Goal: Task Accomplishment & Management: Use online tool/utility

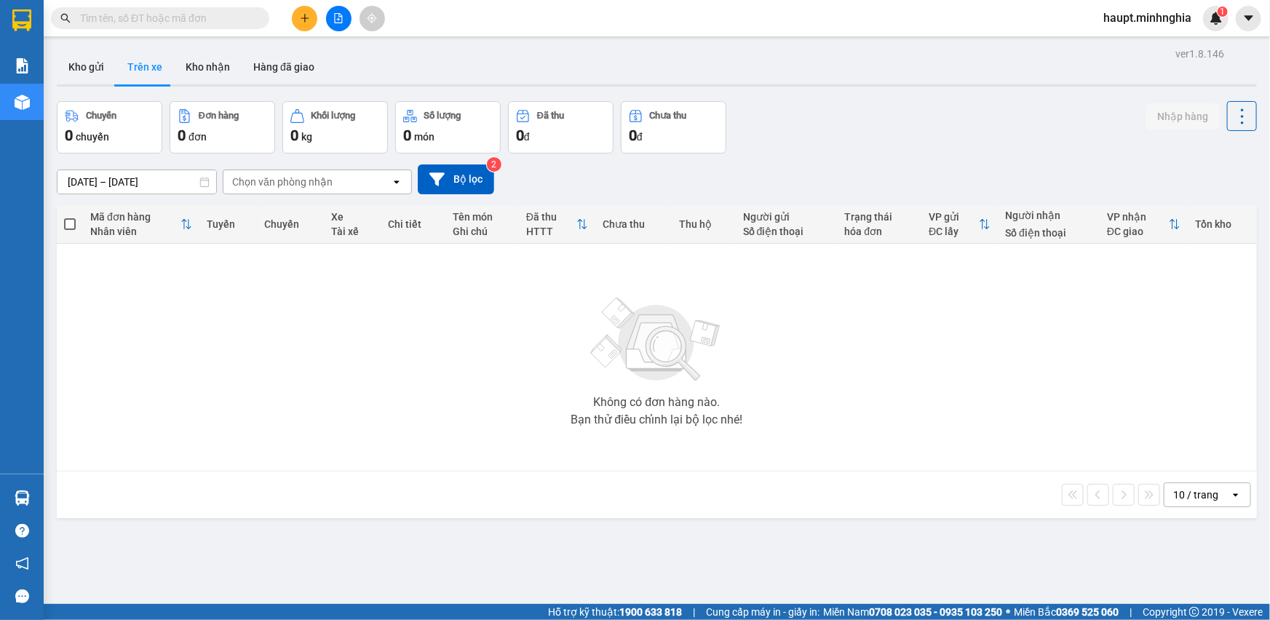
click at [344, 23] on button at bounding box center [338, 18] width 25 height 25
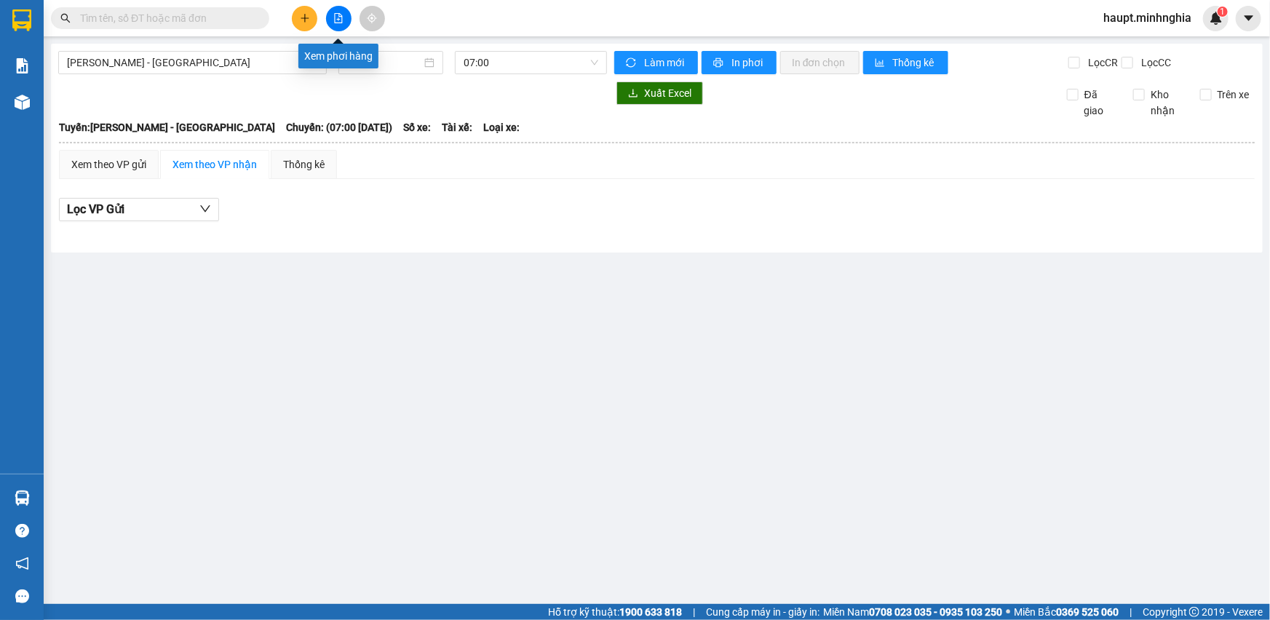
click at [342, 24] on button at bounding box center [338, 18] width 25 height 25
click at [331, 17] on button at bounding box center [338, 18] width 25 height 25
click at [261, 54] on span "Phan Rí - Sài Gòn" at bounding box center [192, 63] width 251 height 22
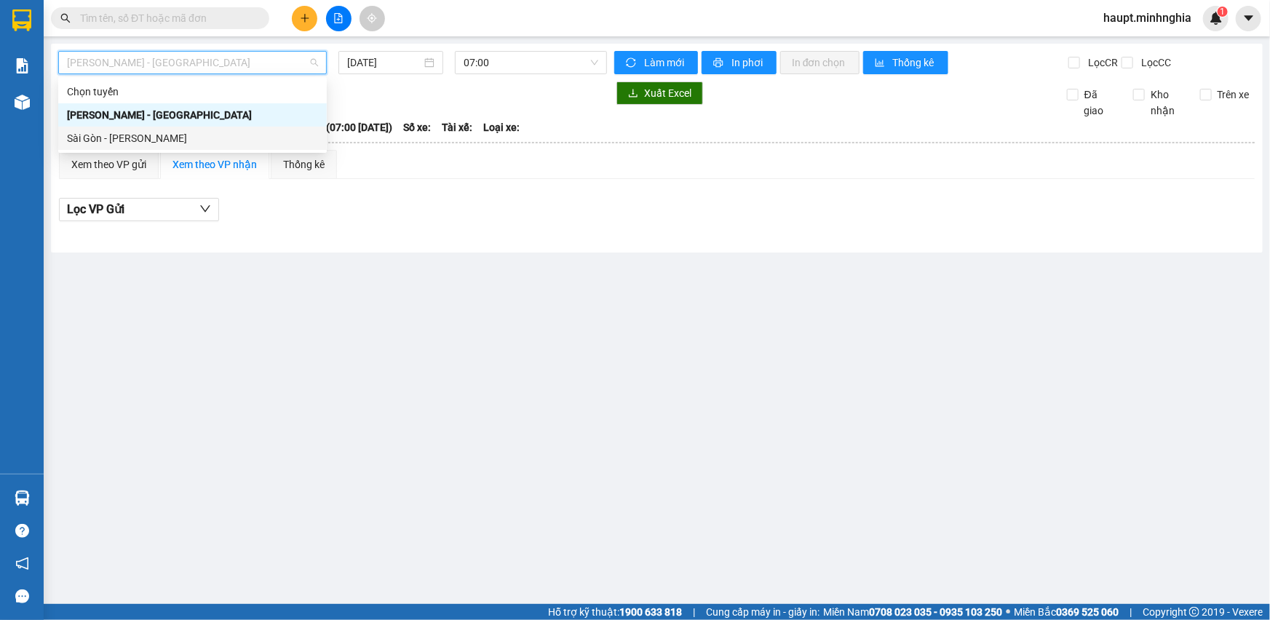
click at [257, 144] on div "Sài Gòn - Phan Rí" at bounding box center [192, 138] width 251 height 16
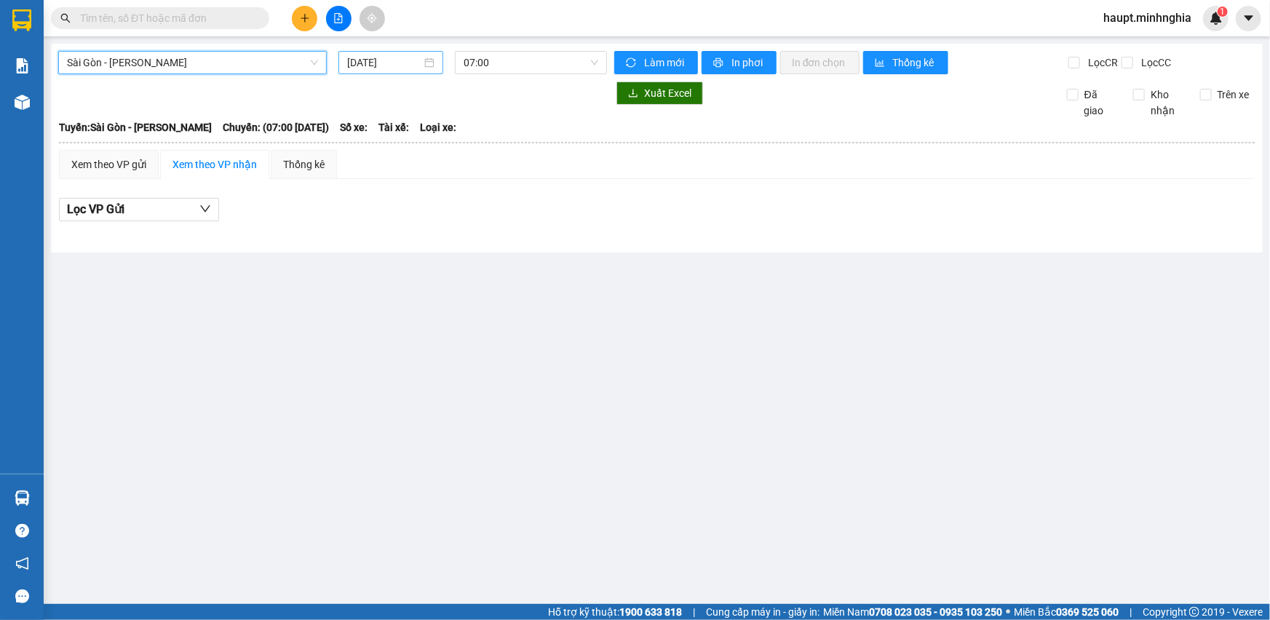
click at [408, 66] on input "14/10/2025" at bounding box center [384, 63] width 74 height 16
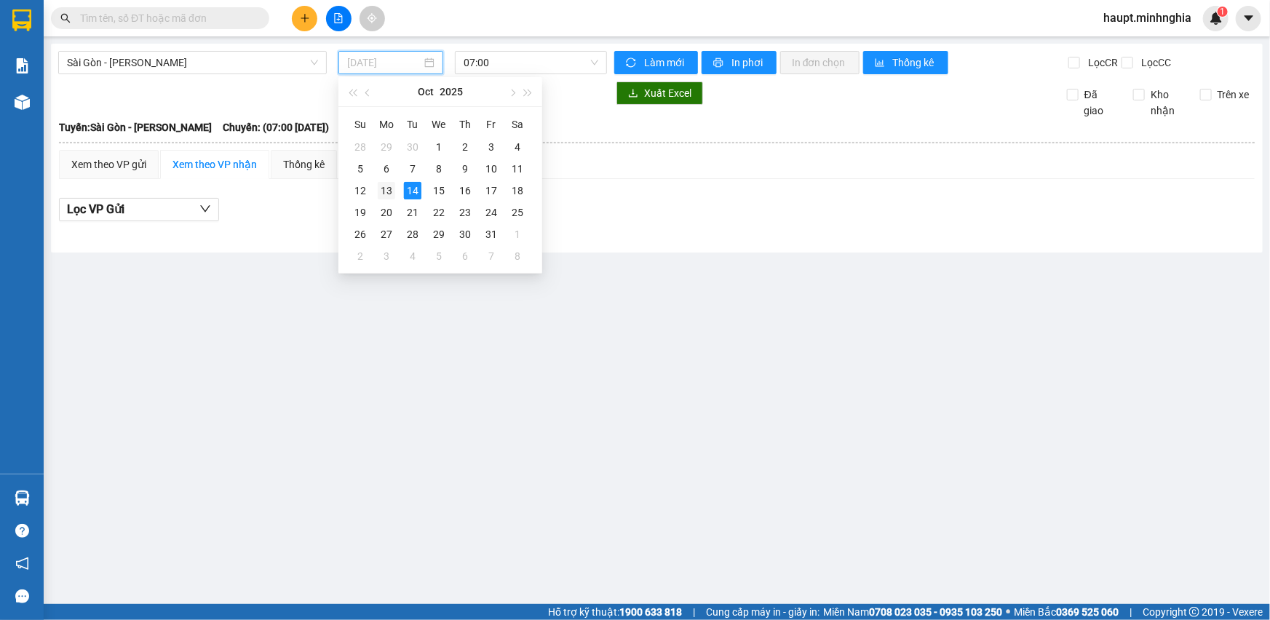
click at [383, 182] on div "13" at bounding box center [386, 190] width 17 height 17
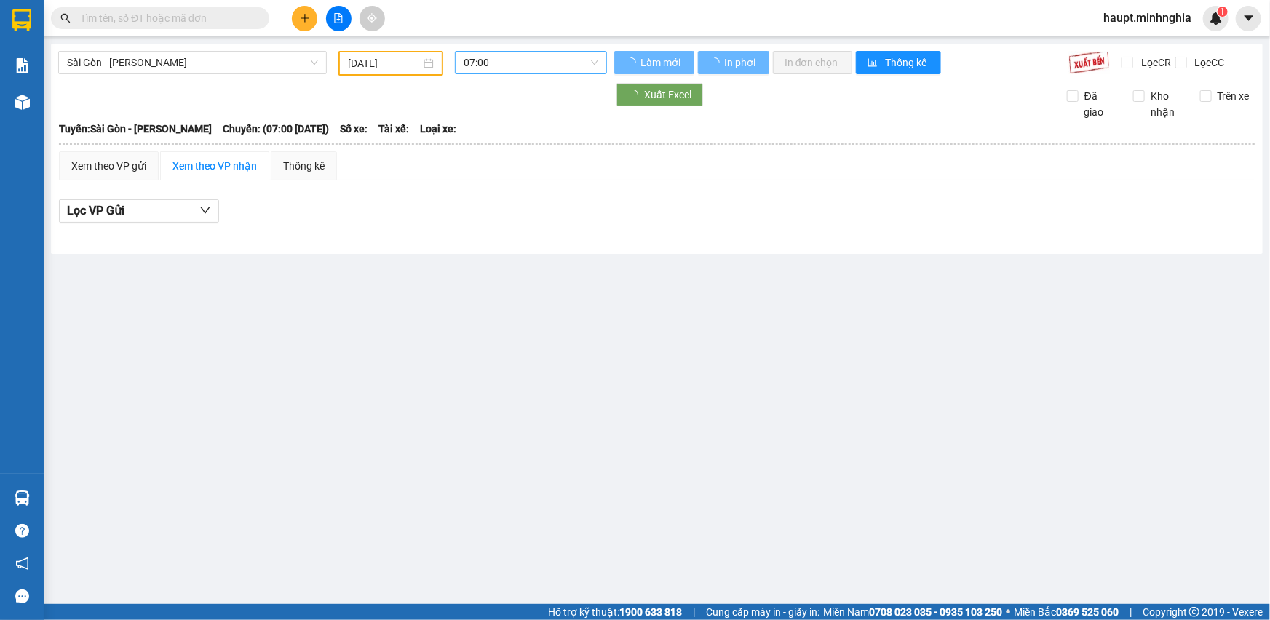
type input "13/10/2025"
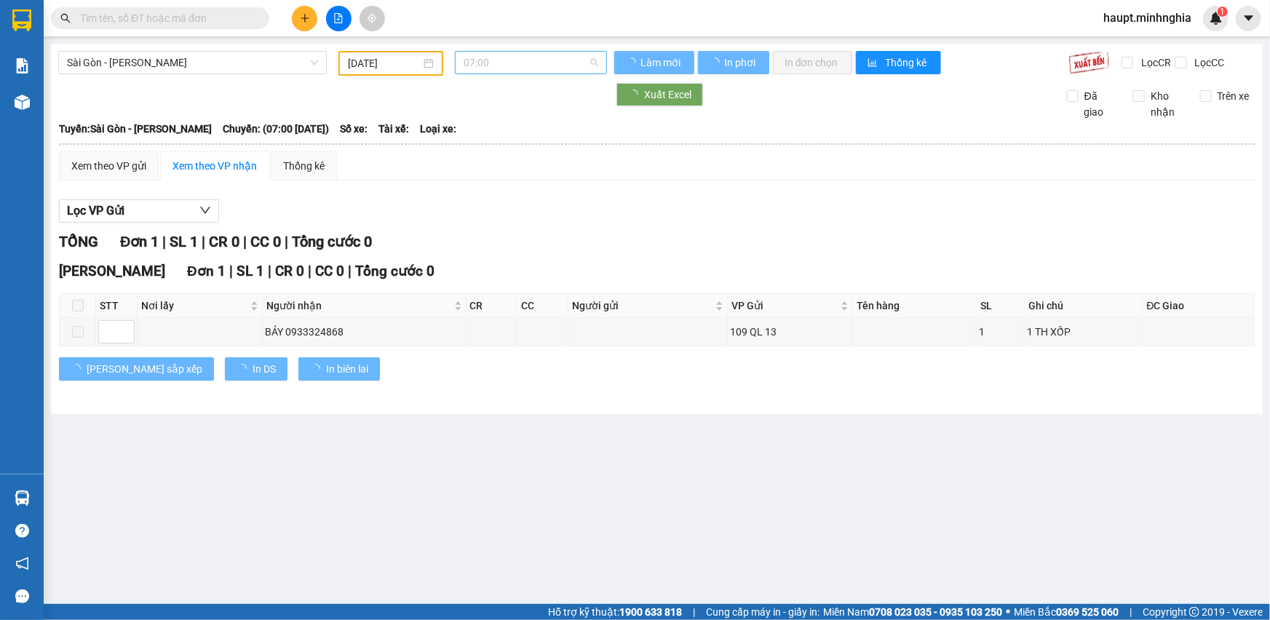
click at [511, 65] on span "07:00" at bounding box center [531, 63] width 135 height 22
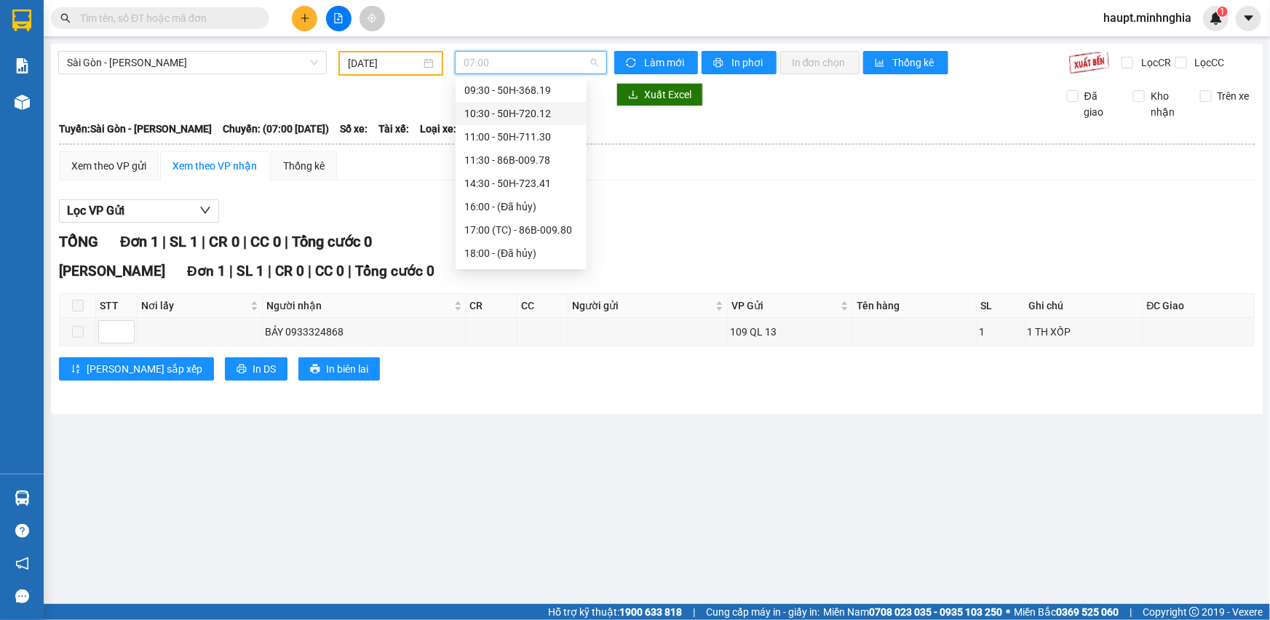
scroll to position [132, 0]
click at [544, 210] on div "21:00 - 50H-293.85" at bounding box center [521, 216] width 114 height 16
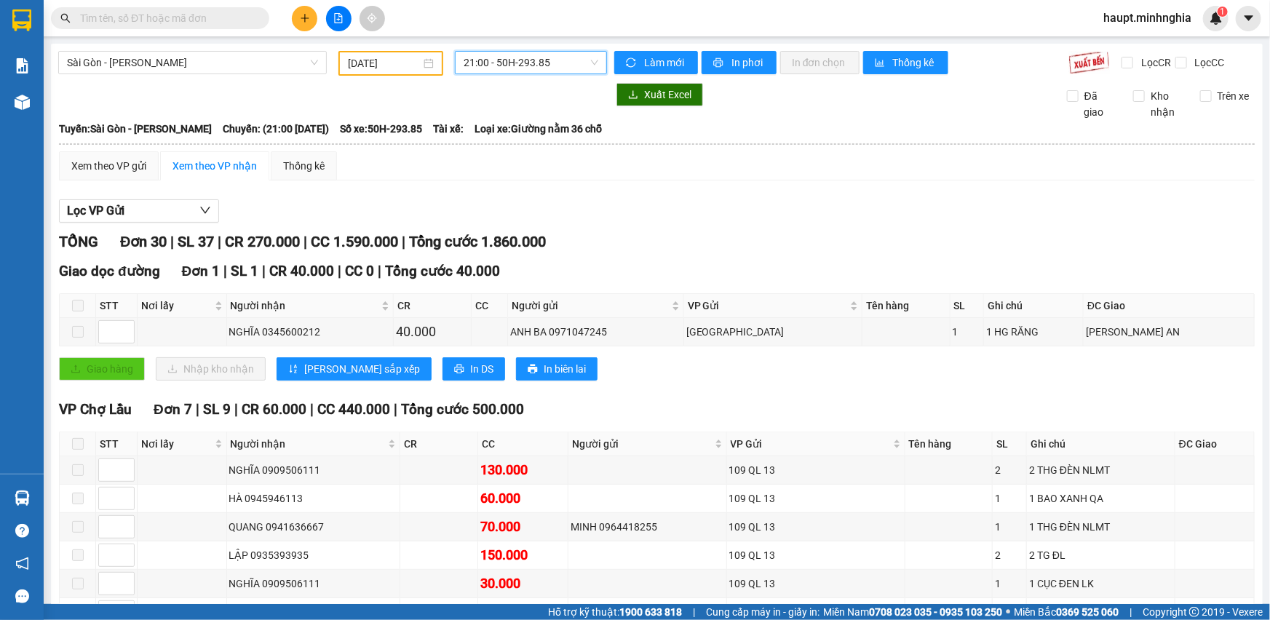
click at [546, 57] on span "21:00 - 50H-293.85" at bounding box center [531, 63] width 135 height 22
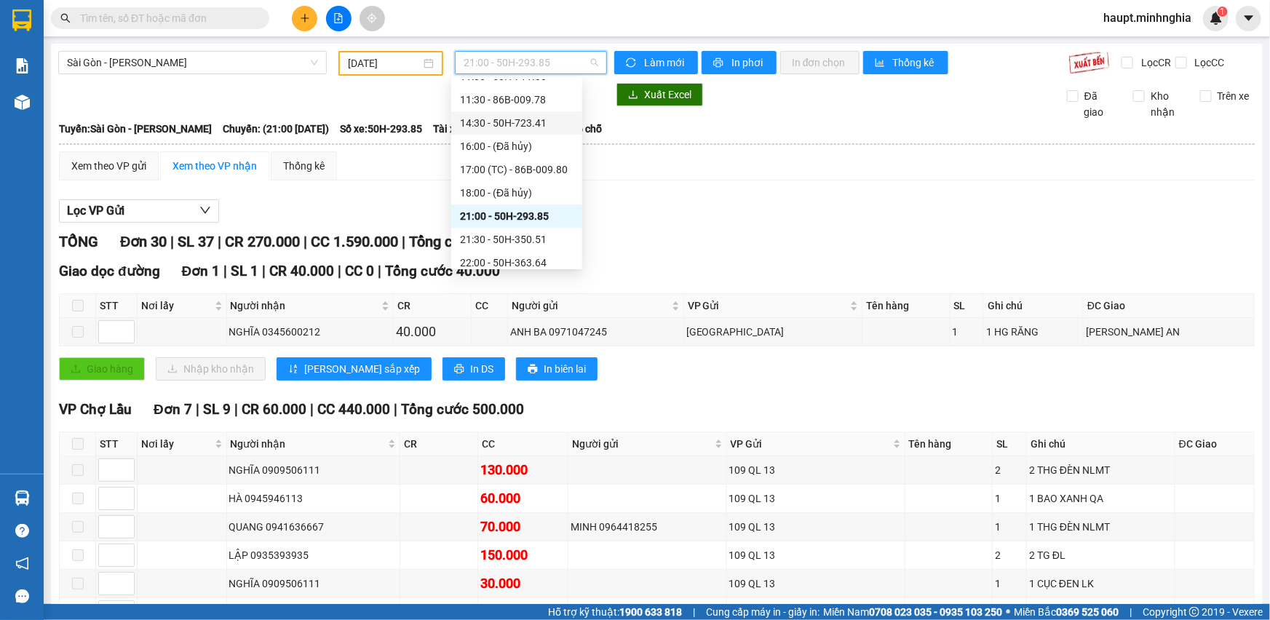
click at [557, 126] on div "14:30 - 50H-723.41" at bounding box center [517, 123] width 114 height 16
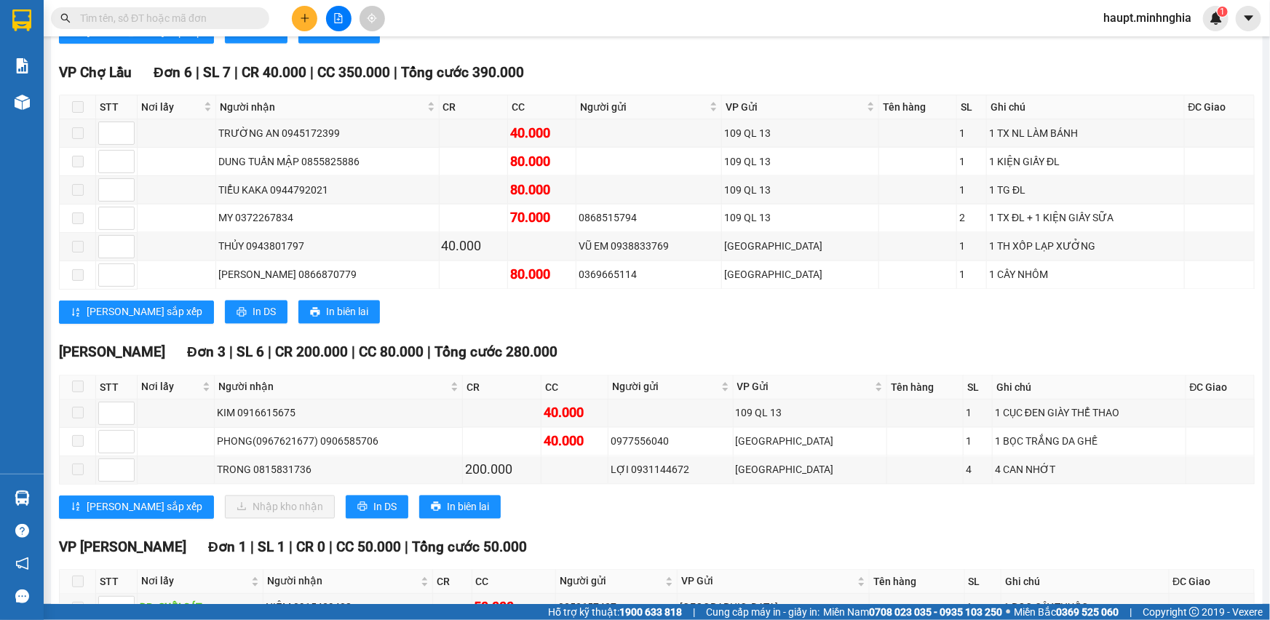
scroll to position [1257, 0]
